Goal: Find specific page/section: Find specific page/section

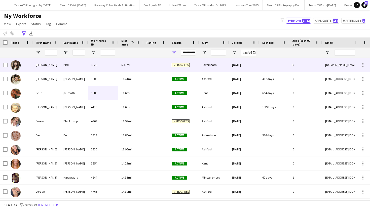
click at [203, 69] on div "Faversham" at bounding box center [214, 65] width 30 height 14
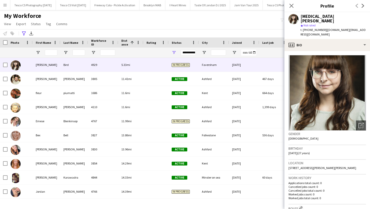
scroll to position [173, 0]
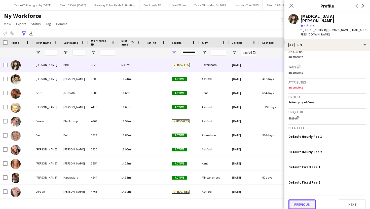
click at [310, 200] on button "Previous" at bounding box center [302, 205] width 27 height 10
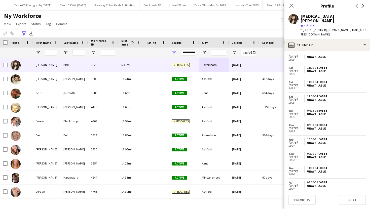
scroll to position [0, 0]
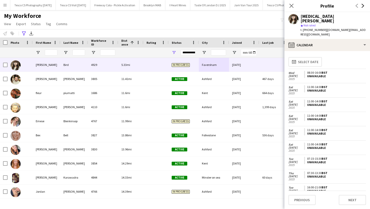
click at [363, 7] on icon at bounding box center [363, 6] width 3 height 4
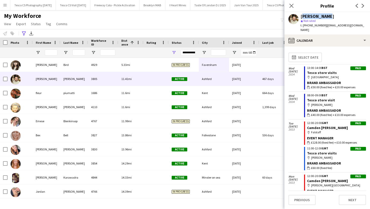
drag, startPoint x: 301, startPoint y: 16, endPoint x: 327, endPoint y: 18, distance: 25.8
click at [327, 18] on div "Liam Dawson" at bounding box center [318, 16] width 34 height 5
click at [336, 19] on div "star Not rated" at bounding box center [334, 21] width 66 height 5
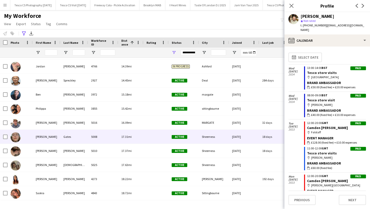
click at [113, 136] on div "5008" at bounding box center [103, 137] width 30 height 14
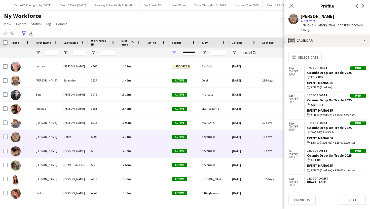
click at [115, 144] on div "5010" at bounding box center [103, 151] width 30 height 14
click at [117, 140] on div "5008" at bounding box center [103, 137] width 30 height 14
click at [115, 147] on div "5010" at bounding box center [103, 151] width 30 height 14
click at [118, 142] on div "5008" at bounding box center [103, 137] width 30 height 14
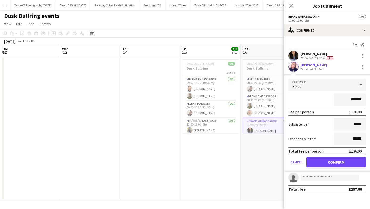
scroll to position [16, 0]
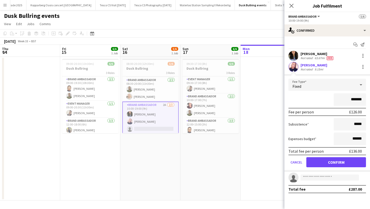
click at [8, 3] on button "Menu" at bounding box center [5, 5] width 10 height 10
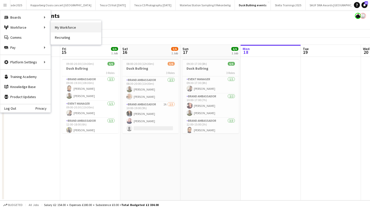
click at [59, 28] on link "My Workforce" at bounding box center [76, 27] width 50 height 10
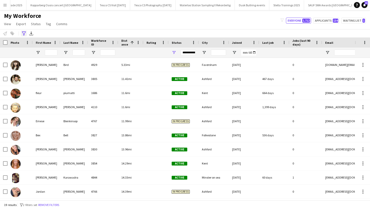
click at [24, 31] on div "Advanced filters" at bounding box center [24, 33] width 6 height 6
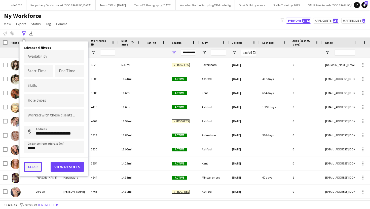
click at [37, 164] on button "Clear" at bounding box center [33, 167] width 18 height 10
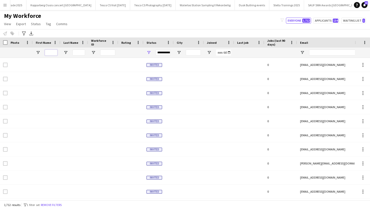
click at [51, 53] on input "First Name Filter Input" at bounding box center [51, 53] width 13 height 6
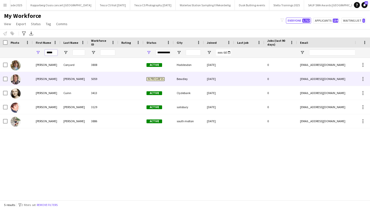
type input "*****"
click at [80, 79] on div "Cooper" at bounding box center [74, 79] width 28 height 14
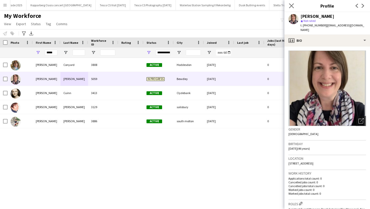
click at [291, 3] on app-icon "Close pop-in" at bounding box center [291, 5] width 7 height 7
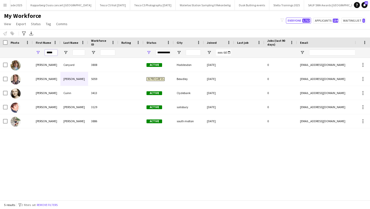
drag, startPoint x: 56, startPoint y: 52, endPoint x: 35, endPoint y: 52, distance: 21.2
click at [35, 52] on div "*****" at bounding box center [47, 53] width 28 height 10
